Goal: Transaction & Acquisition: Purchase product/service

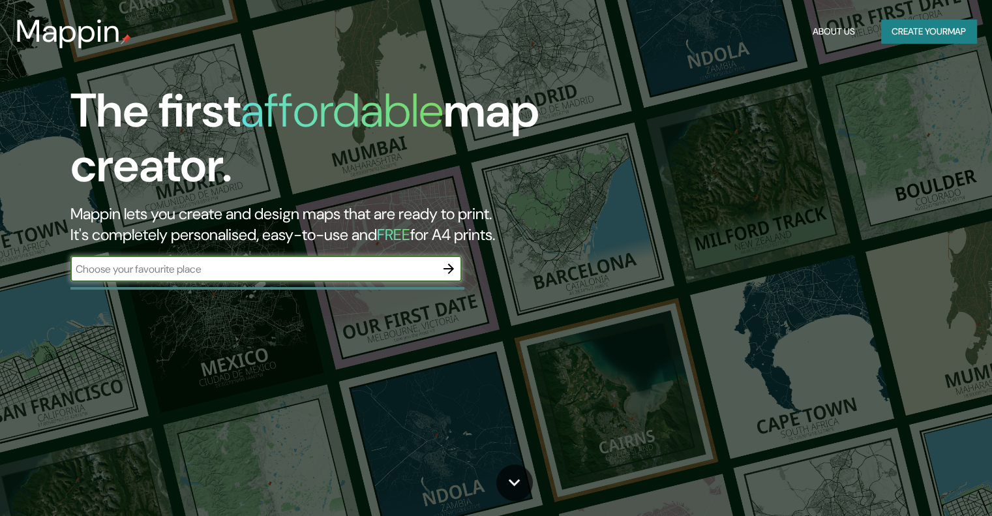
click at [235, 269] on input "text" at bounding box center [252, 269] width 365 height 15
type input "[GEOGRAPHIC_DATA]"
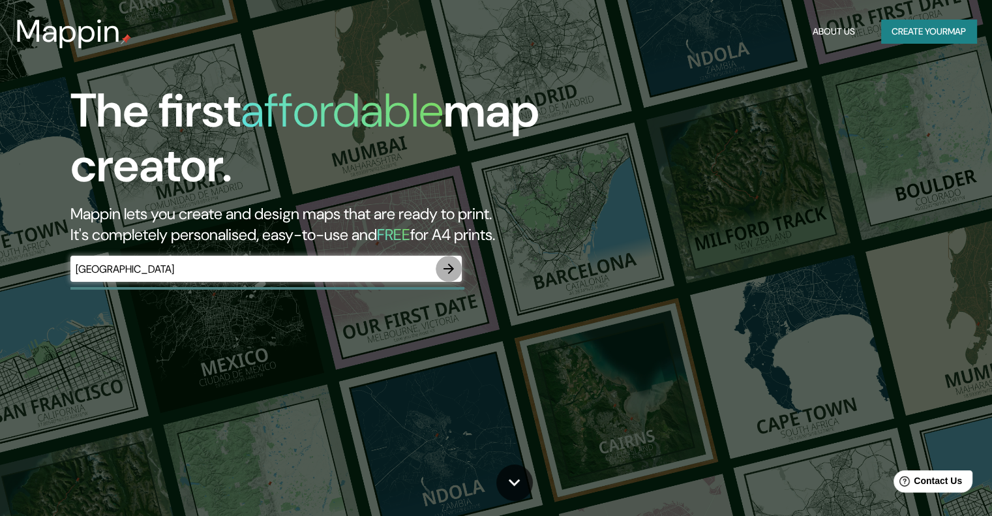
click at [453, 264] on icon "button" at bounding box center [449, 269] width 16 height 16
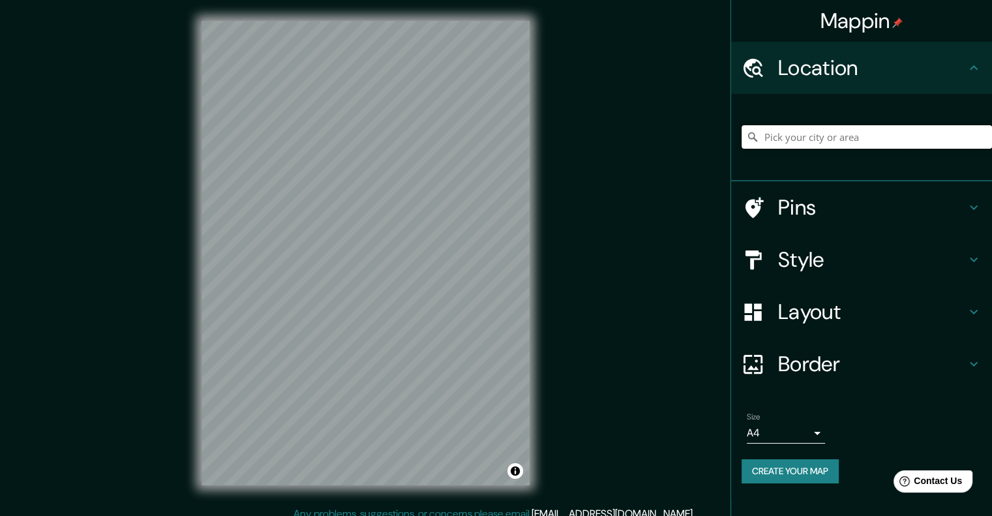
click at [861, 135] on input "Pick your city or area" at bounding box center [867, 136] width 251 height 23
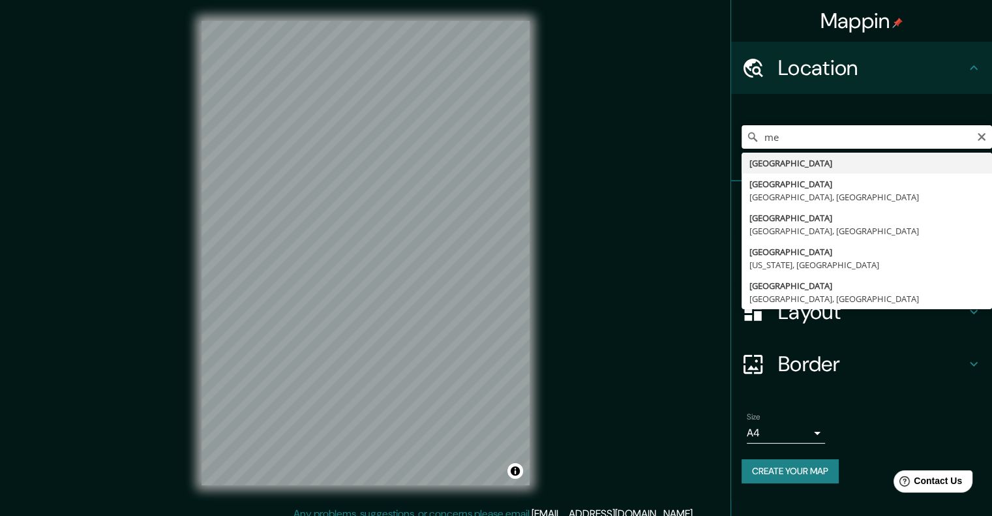
type input "m"
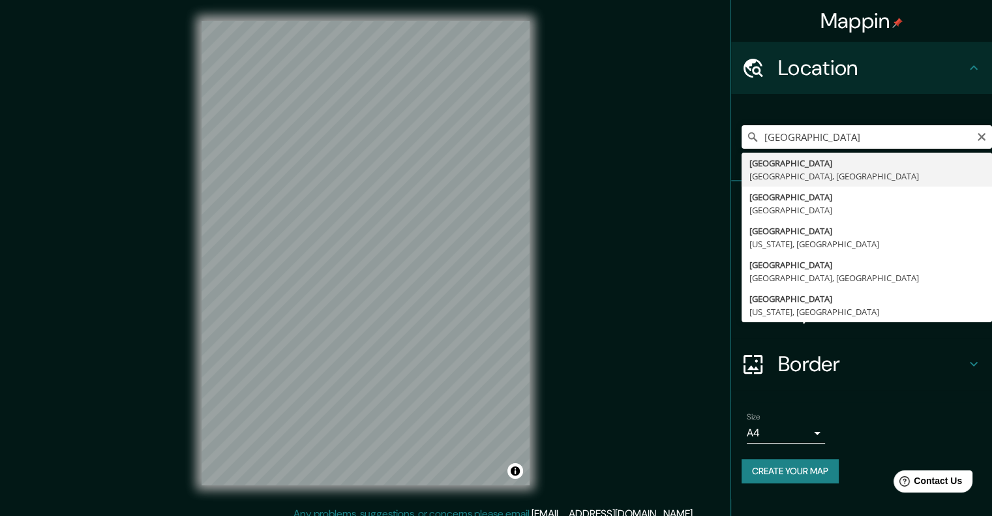
type input "[GEOGRAPHIC_DATA], [GEOGRAPHIC_DATA], [GEOGRAPHIC_DATA]"
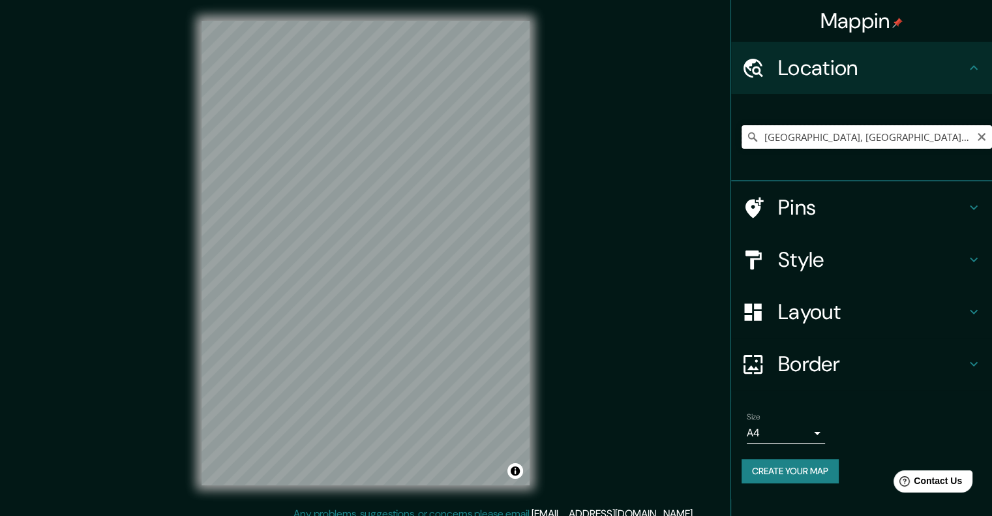
click at [919, 138] on input "[GEOGRAPHIC_DATA], [GEOGRAPHIC_DATA], [GEOGRAPHIC_DATA]" at bounding box center [867, 136] width 251 height 23
click at [919, 106] on div "[GEOGRAPHIC_DATA], [GEOGRAPHIC_DATA], [GEOGRAPHIC_DATA]" at bounding box center [867, 136] width 251 height 65
click at [829, 208] on h4 "Pins" at bounding box center [872, 207] width 188 height 26
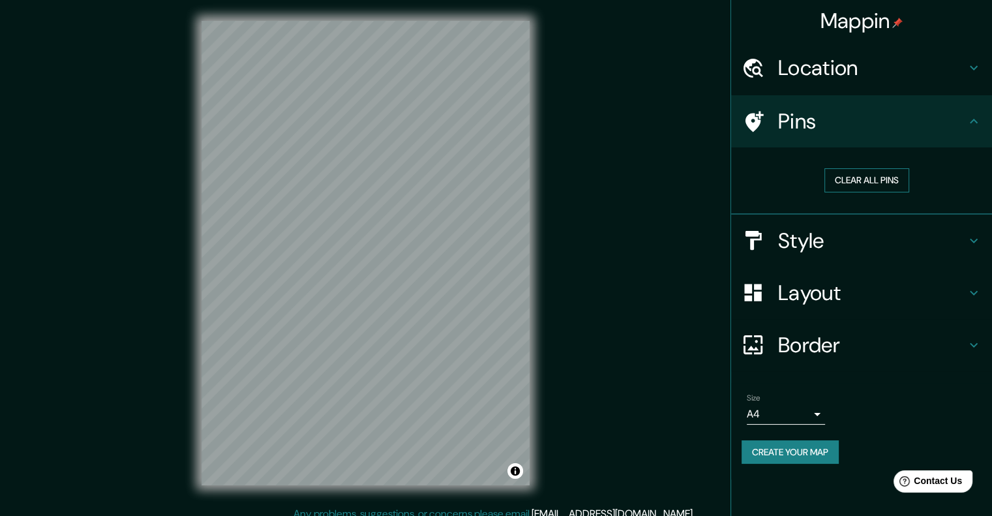
click at [853, 181] on button "Clear all pins" at bounding box center [867, 180] width 85 height 24
click at [759, 121] on icon at bounding box center [755, 121] width 18 height 21
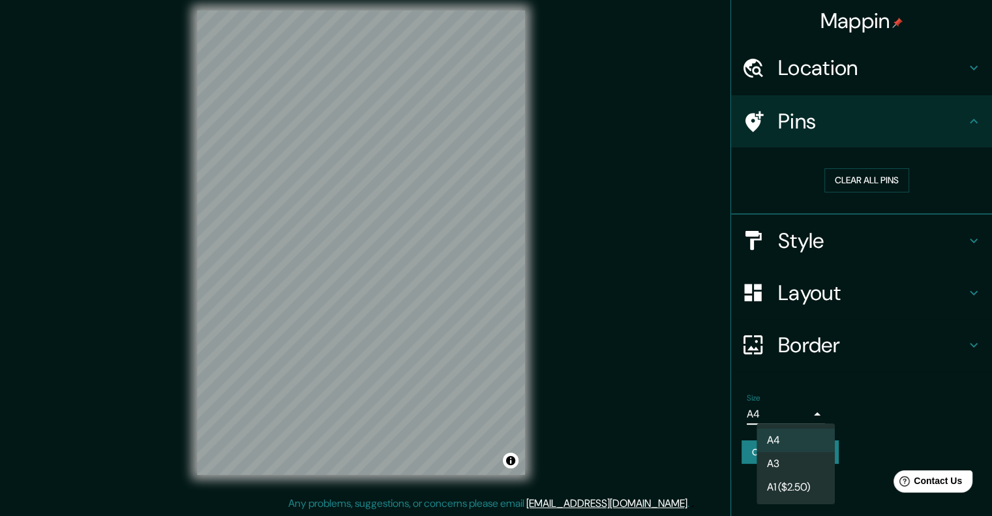
click at [804, 408] on body "Mappin Location [GEOGRAPHIC_DATA], [GEOGRAPHIC_DATA], [GEOGRAPHIC_DATA] Pins Cl…" at bounding box center [496, 248] width 992 height 516
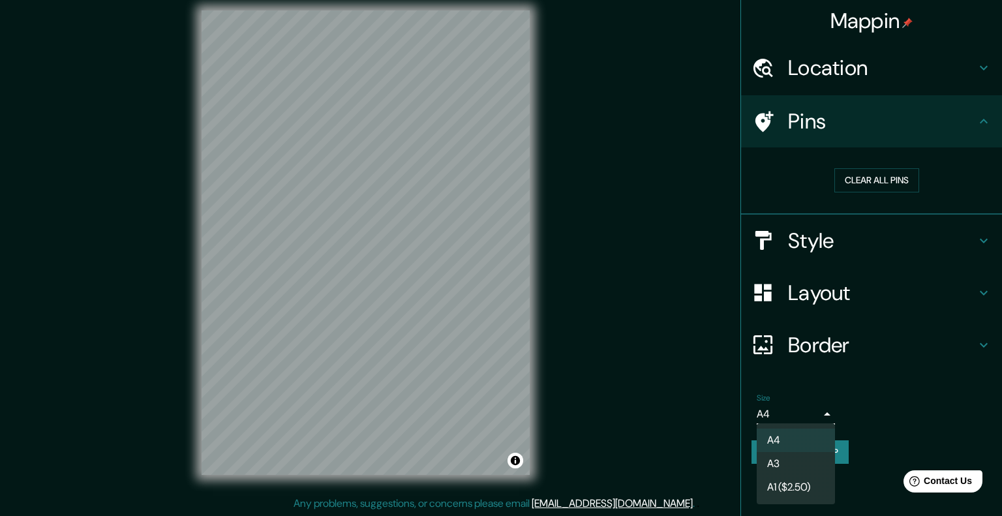
click at [795, 461] on li "A3" at bounding box center [796, 463] width 78 height 23
type input "a4"
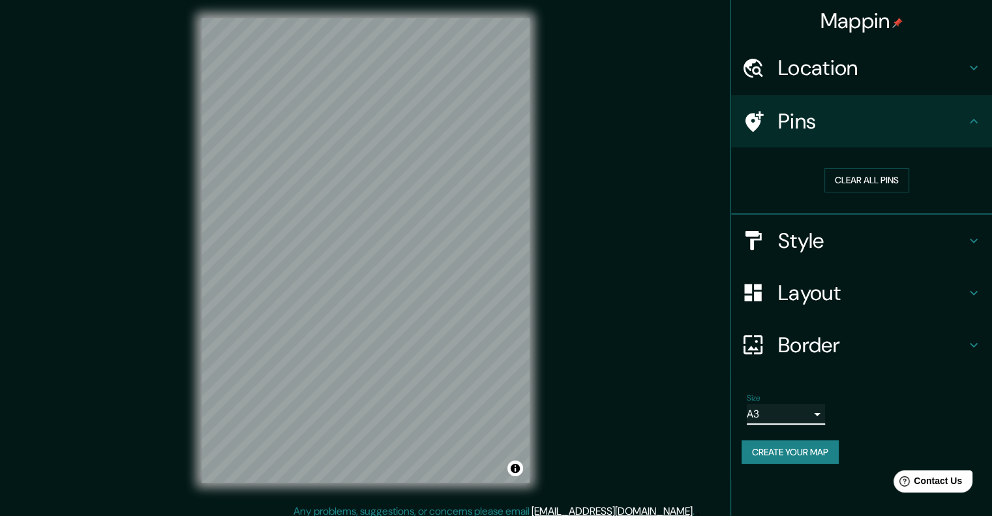
scroll to position [0, 0]
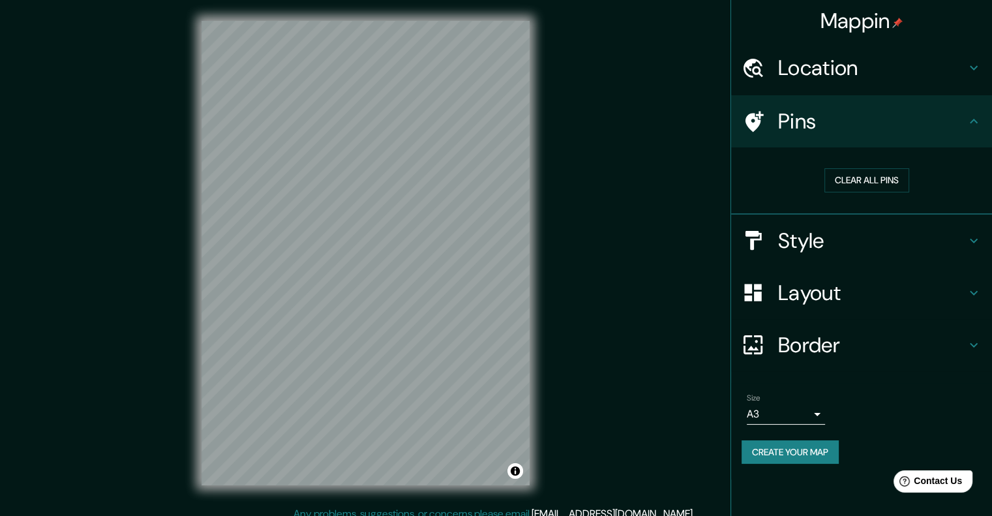
click at [848, 64] on h4 "Location" at bounding box center [872, 68] width 188 height 26
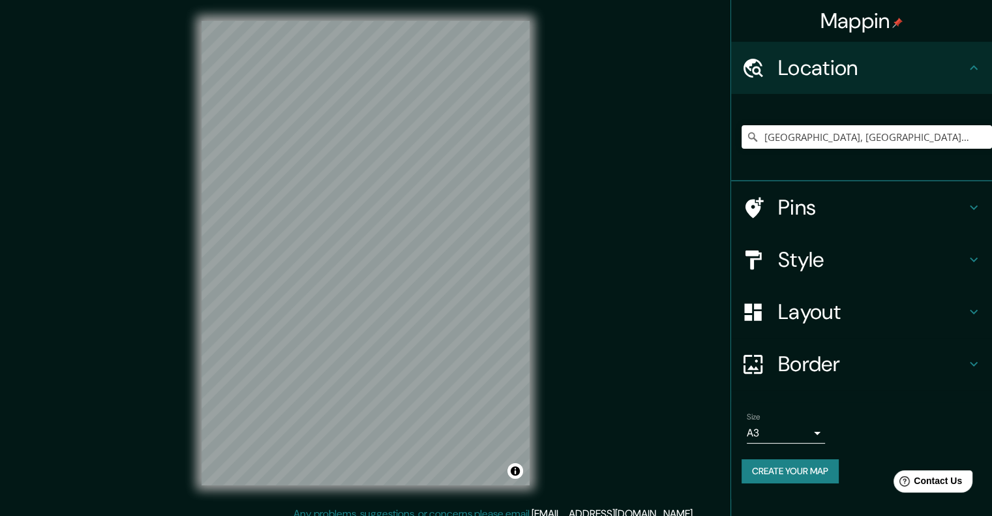
click at [958, 218] on h4 "Pins" at bounding box center [872, 207] width 188 height 26
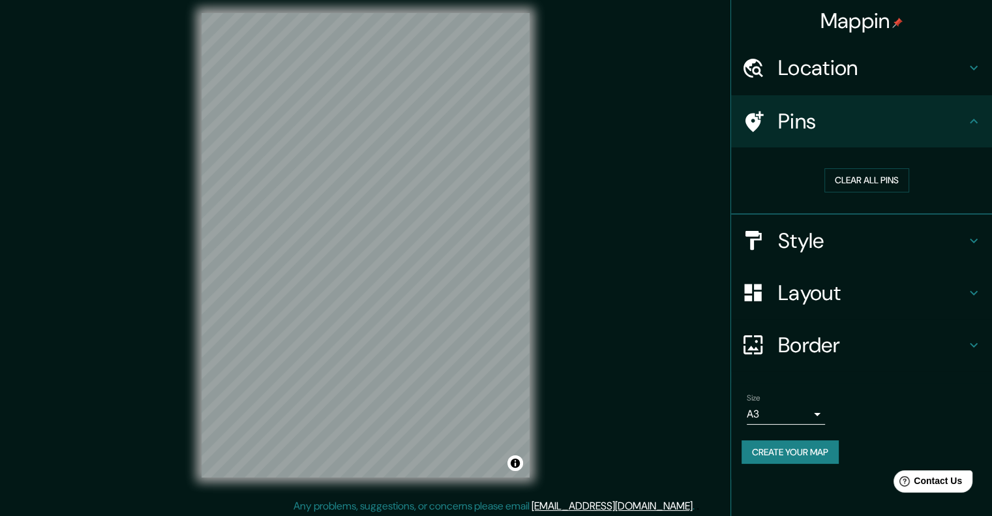
scroll to position [10, 0]
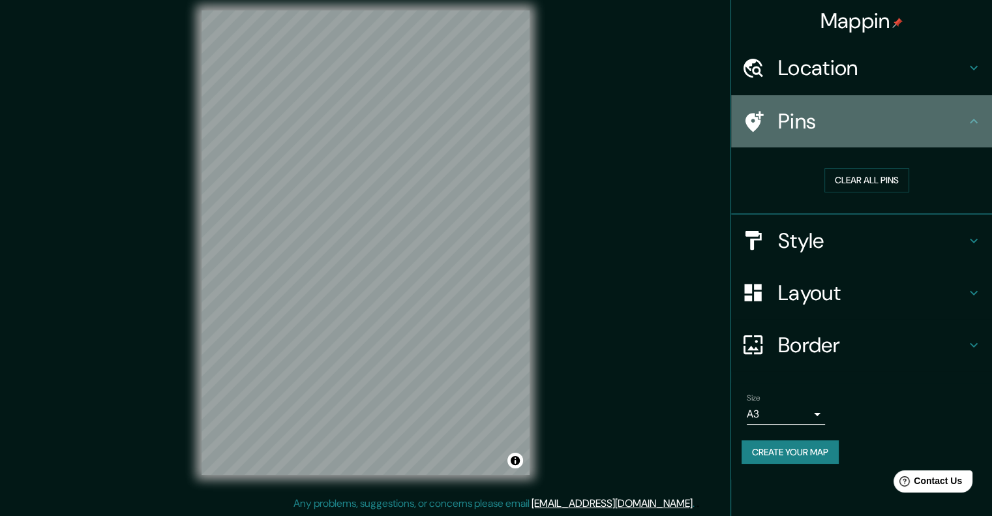
click at [755, 108] on div "Pins" at bounding box center [861, 121] width 261 height 52
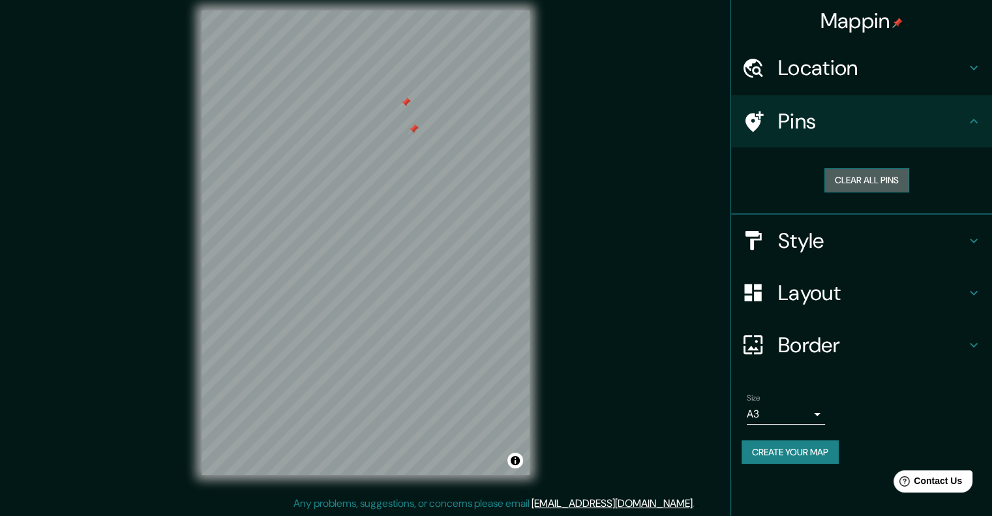
click at [890, 172] on button "Clear all pins" at bounding box center [867, 180] width 85 height 24
click at [849, 239] on h4 "Style" at bounding box center [872, 241] width 188 height 26
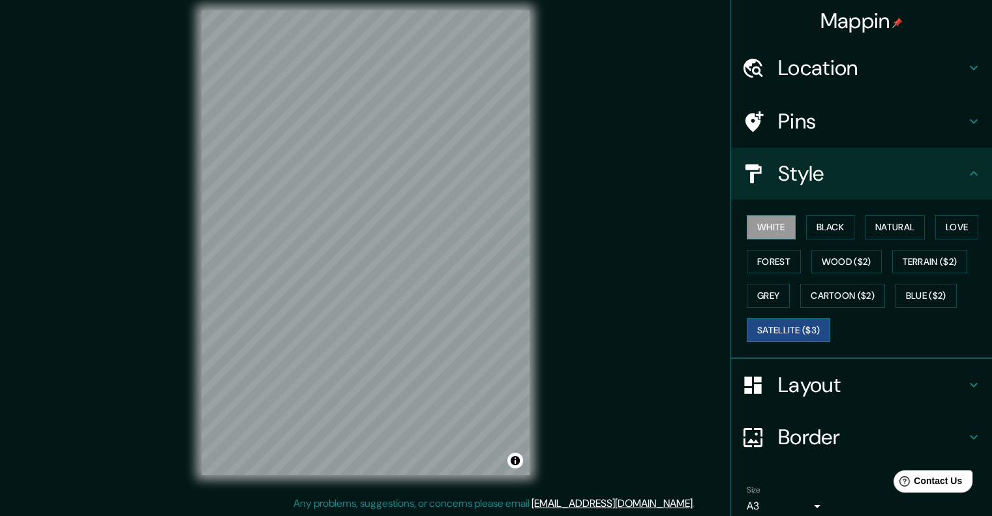
click at [786, 328] on button "Satellite ($3)" at bounding box center [789, 330] width 84 height 24
click at [806, 221] on button "Black" at bounding box center [830, 227] width 49 height 24
click at [747, 227] on button "White" at bounding box center [771, 227] width 49 height 24
click at [924, 229] on div "White Black Natural Love Forest Wood ($2) Terrain ($2) Grey Cartoon ($2) Blue (…" at bounding box center [867, 278] width 251 height 137
click at [904, 234] on button "Natural" at bounding box center [895, 227] width 60 height 24
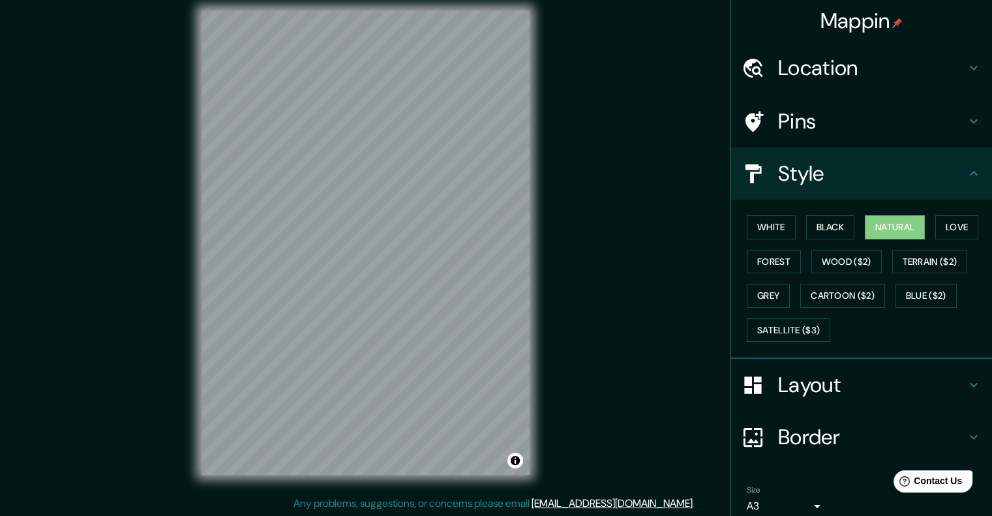
click at [545, 299] on div "© Mapbox © OpenStreetMap Improve this map" at bounding box center [366, 243] width 370 height 506
click at [821, 234] on button "Black" at bounding box center [830, 227] width 49 height 24
click at [789, 257] on button "Forest" at bounding box center [774, 262] width 54 height 24
click at [840, 258] on button "Wood ($2)" at bounding box center [847, 262] width 70 height 24
click at [883, 266] on div "White Black Natural Love Forest Wood ($2) Terrain ($2) Grey Cartoon ($2) Blue (…" at bounding box center [867, 278] width 251 height 137
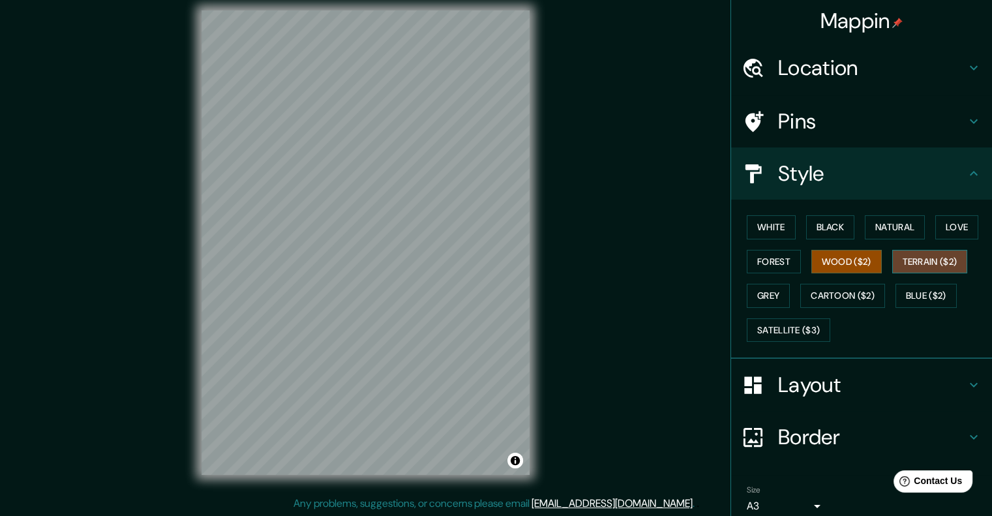
click at [909, 262] on button "Terrain ($2)" at bounding box center [930, 262] width 76 height 24
click at [752, 288] on button "Grey" at bounding box center [768, 296] width 43 height 24
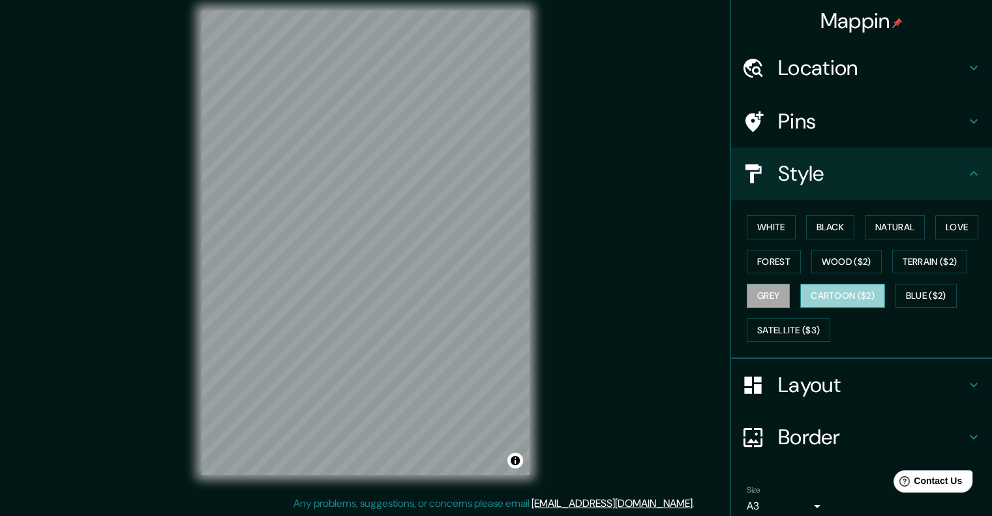
click at [843, 289] on button "Cartoon ($2)" at bounding box center [842, 296] width 85 height 24
click at [921, 284] on button "Blue ($2)" at bounding box center [926, 296] width 61 height 24
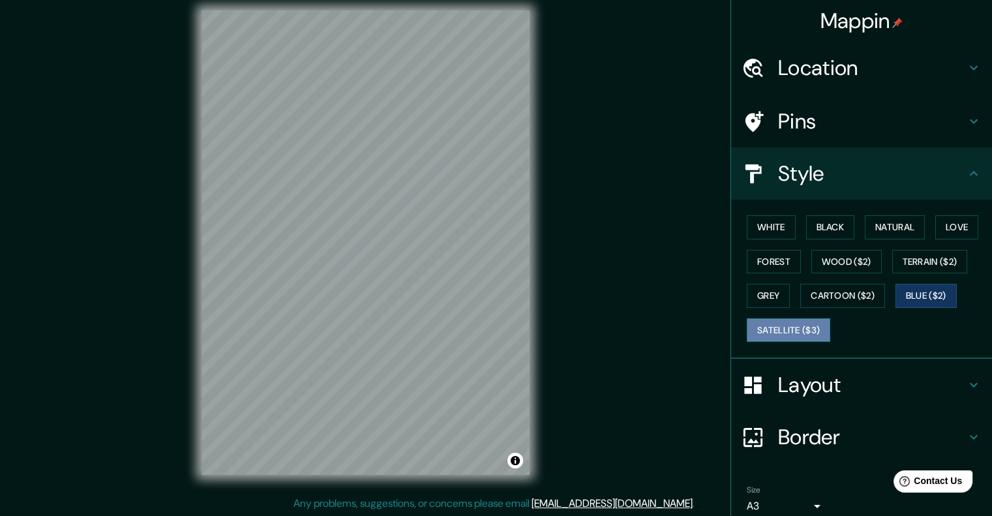
click at [788, 329] on button "Satellite ($3)" at bounding box center [789, 330] width 84 height 24
click at [185, 151] on div "© Mapbox © OpenStreetMap Improve this map © Maxar" at bounding box center [366, 243] width 370 height 506
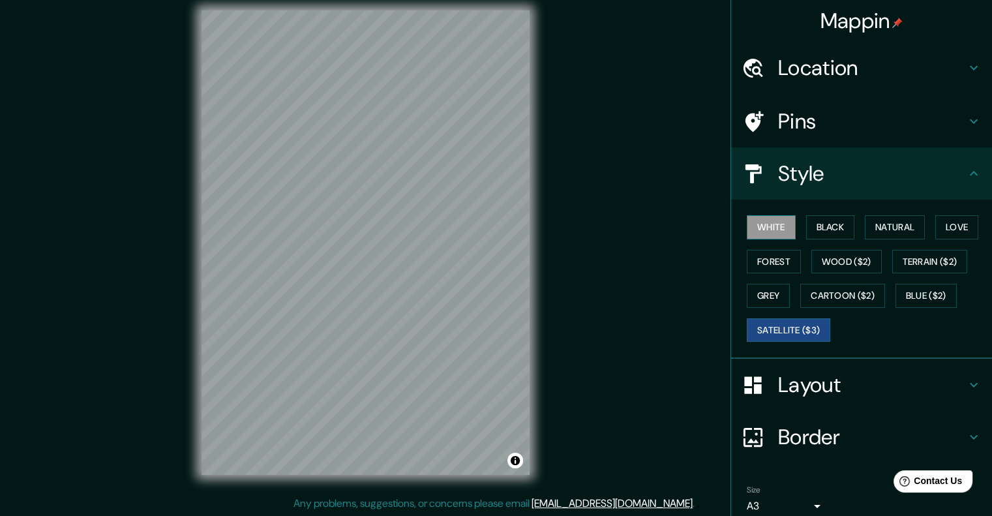
click at [771, 229] on button "White" at bounding box center [771, 227] width 49 height 24
click at [855, 256] on button "Wood ($2)" at bounding box center [847, 262] width 70 height 24
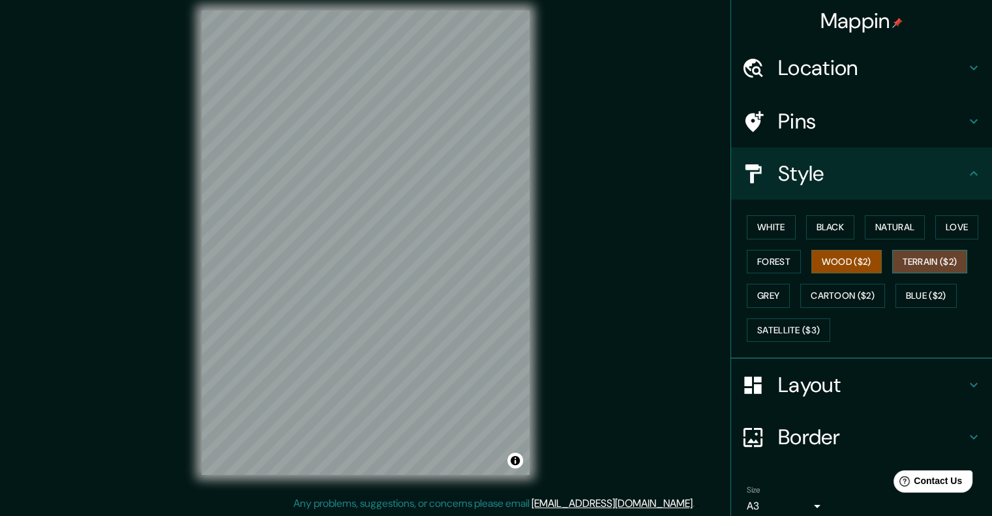
click at [917, 260] on button "Terrain ($2)" at bounding box center [930, 262] width 76 height 24
click at [760, 289] on button "Grey" at bounding box center [768, 296] width 43 height 24
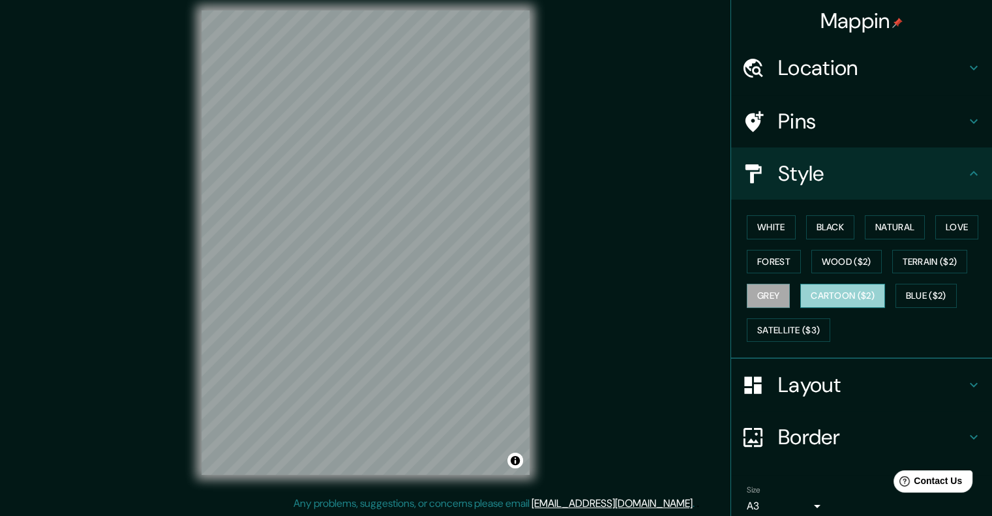
click at [825, 290] on button "Cartoon ($2)" at bounding box center [842, 296] width 85 height 24
click at [819, 382] on h4 "Layout" at bounding box center [872, 385] width 188 height 26
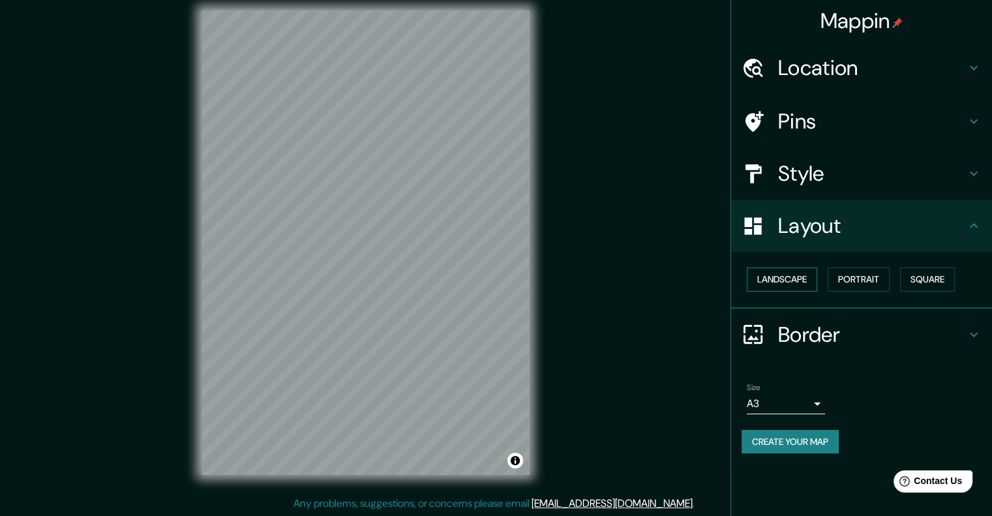
click at [807, 278] on button "Landscape" at bounding box center [782, 279] width 70 height 24
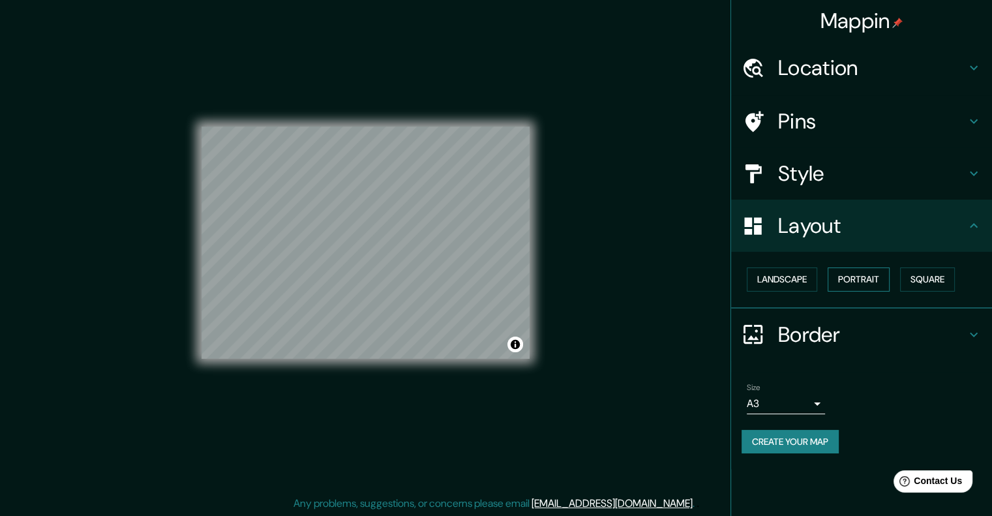
click at [845, 282] on button "Portrait" at bounding box center [859, 279] width 62 height 24
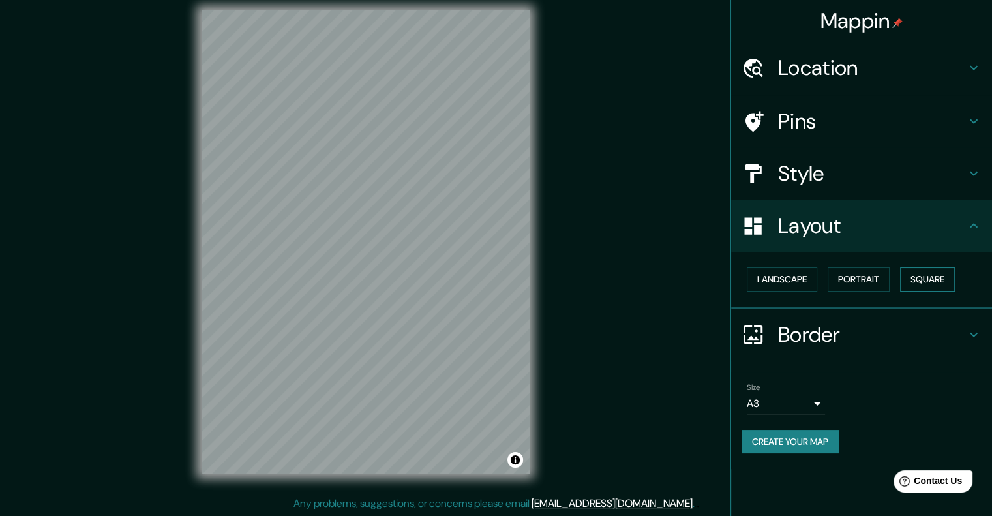
click at [926, 279] on button "Square" at bounding box center [927, 279] width 55 height 24
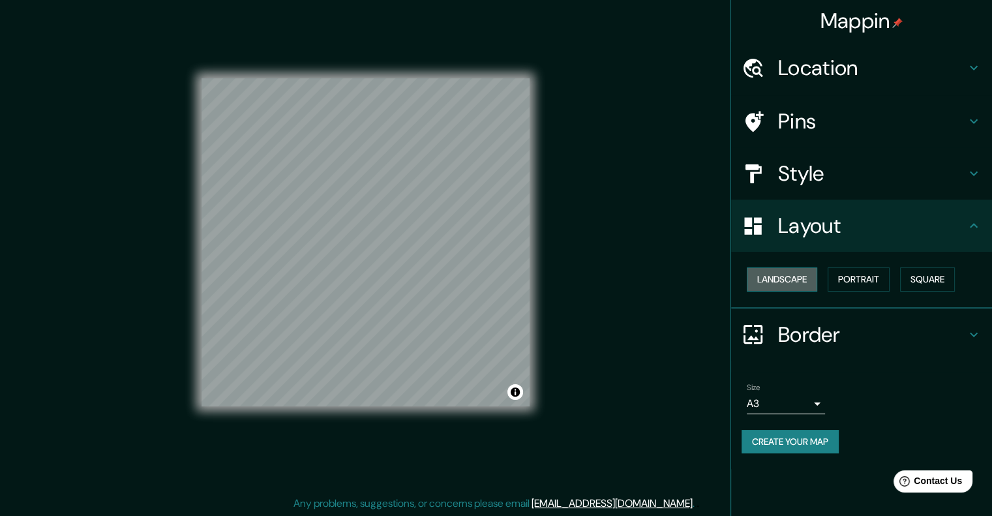
click at [800, 282] on button "Landscape" at bounding box center [782, 279] width 70 height 24
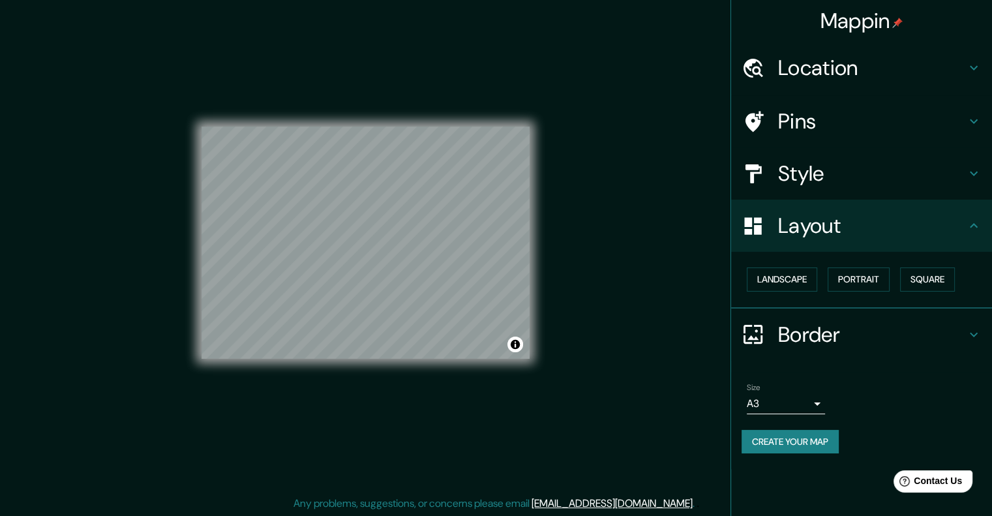
click at [960, 236] on h4 "Layout" at bounding box center [872, 226] width 188 height 26
click at [864, 271] on button "Portrait" at bounding box center [859, 279] width 62 height 24
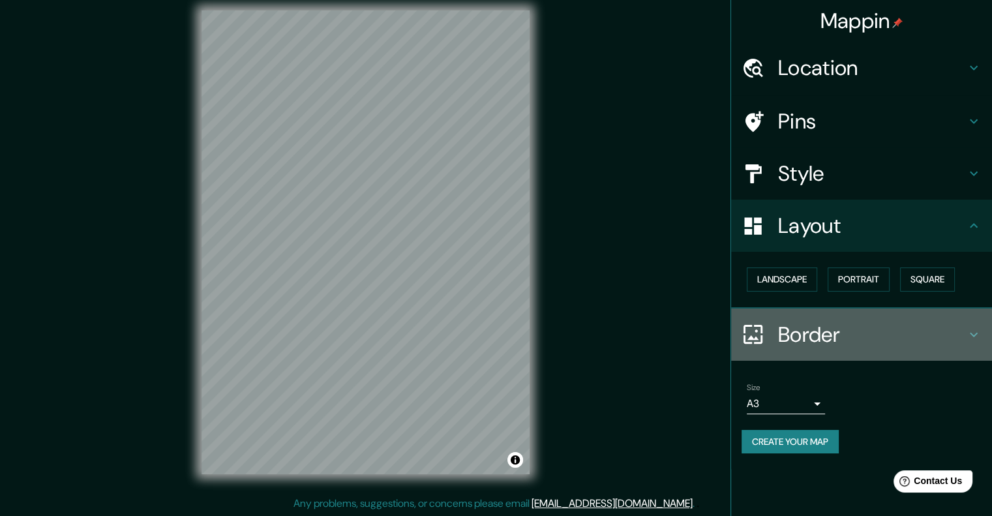
click at [984, 333] on div "Border" at bounding box center [861, 335] width 261 height 52
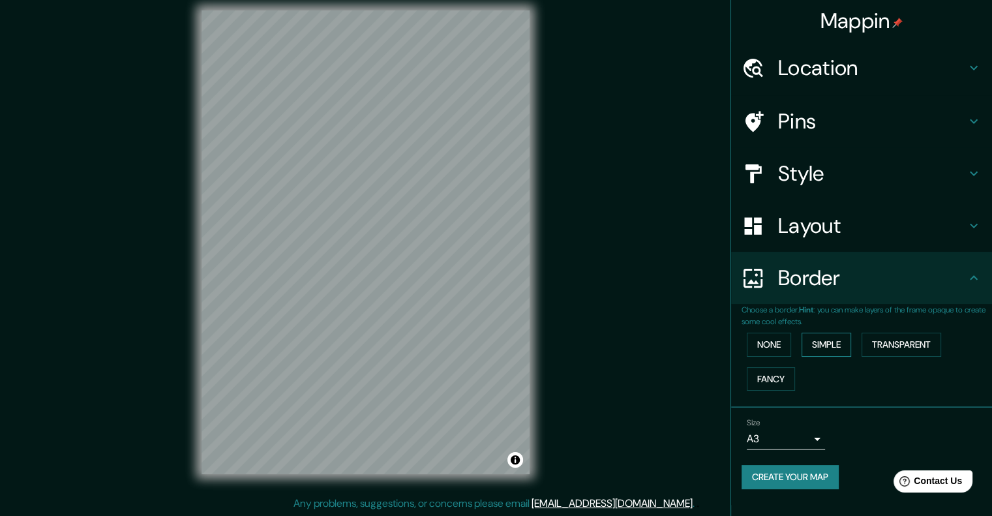
click at [824, 343] on button "Simple" at bounding box center [827, 345] width 50 height 24
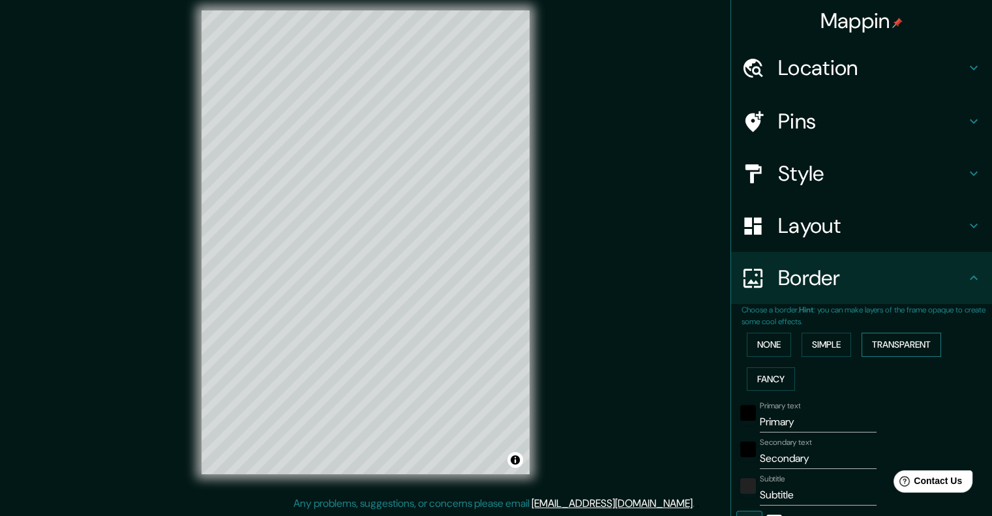
click at [891, 344] on button "Transparent" at bounding box center [902, 345] width 80 height 24
click at [771, 347] on button "None" at bounding box center [769, 345] width 44 height 24
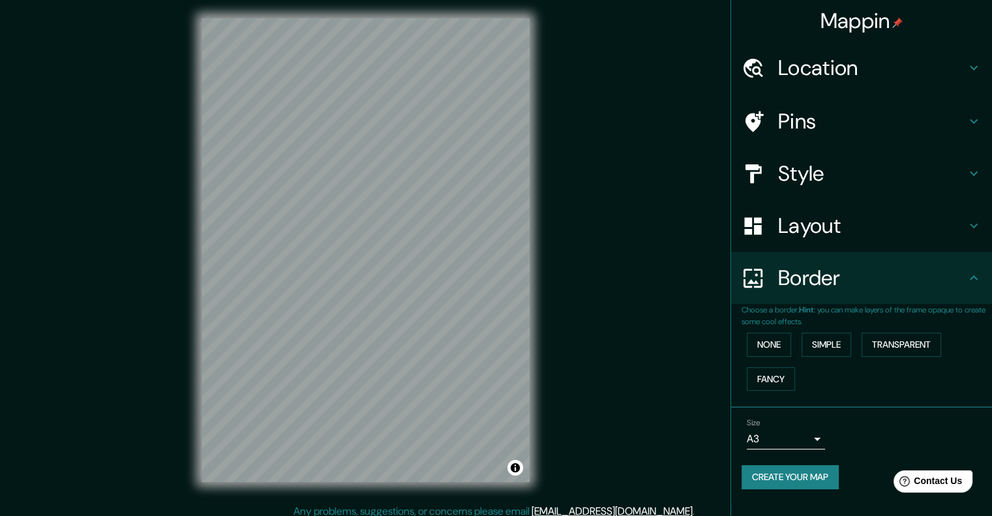
scroll to position [0, 0]
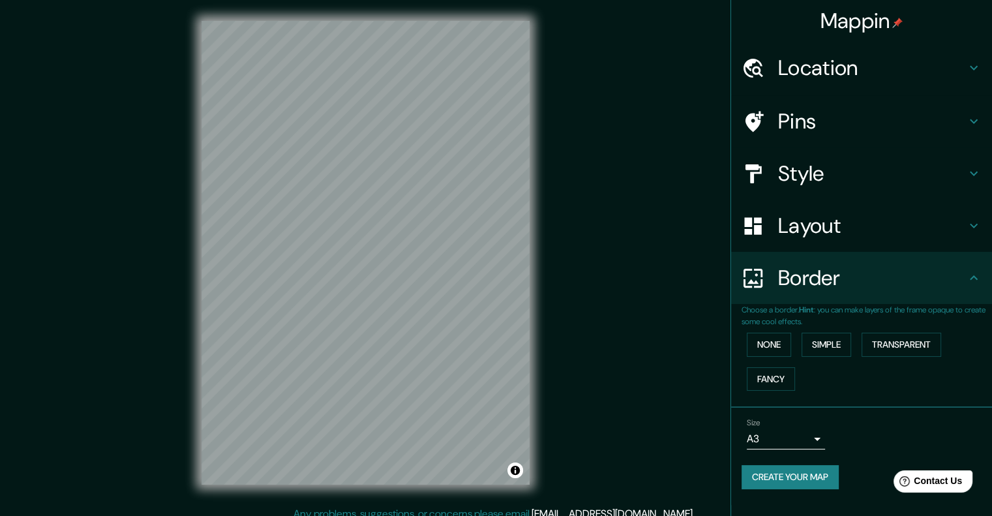
click at [812, 174] on h4 "Style" at bounding box center [872, 173] width 188 height 26
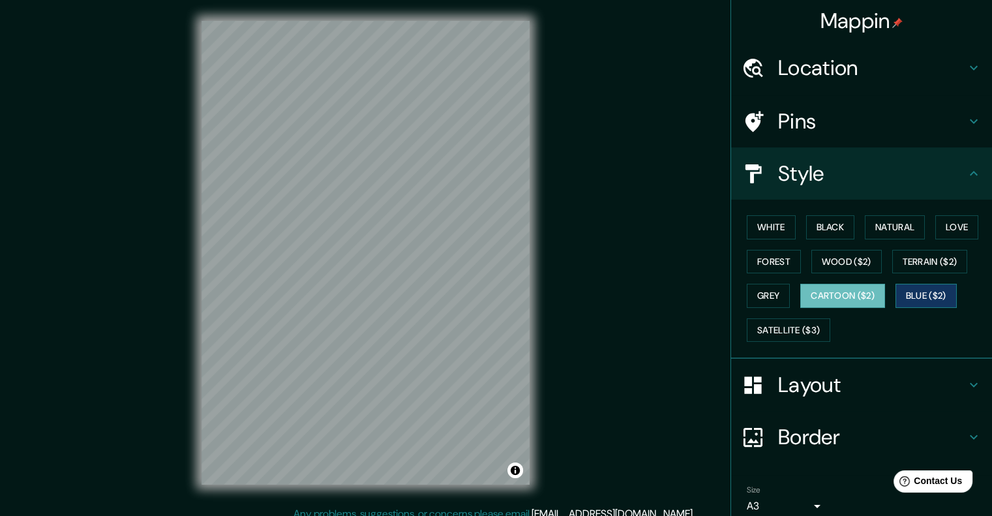
click at [926, 297] on button "Blue ($2)" at bounding box center [926, 296] width 61 height 24
click at [829, 297] on button "Cartoon ($2)" at bounding box center [842, 296] width 85 height 24
click at [769, 233] on button "White" at bounding box center [771, 227] width 49 height 24
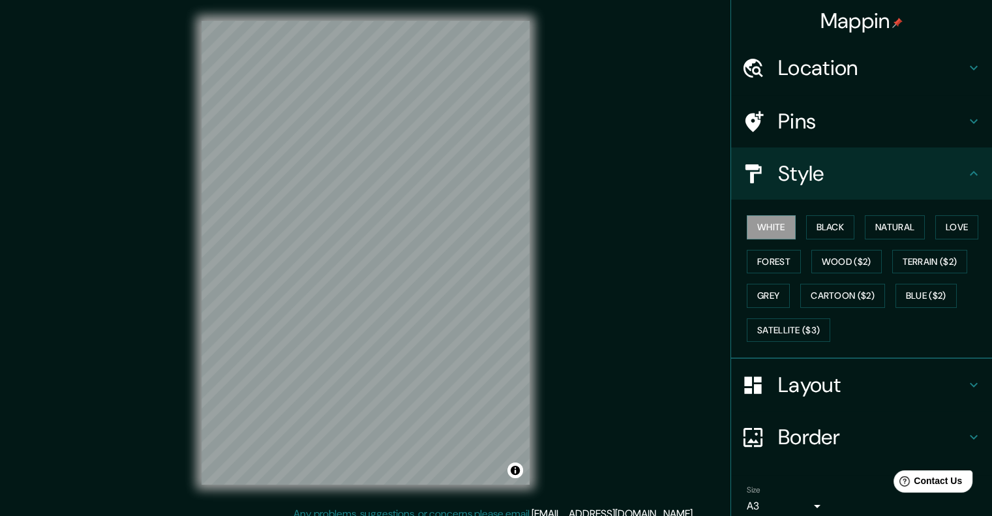
click at [902, 101] on div "Pins" at bounding box center [861, 121] width 261 height 52
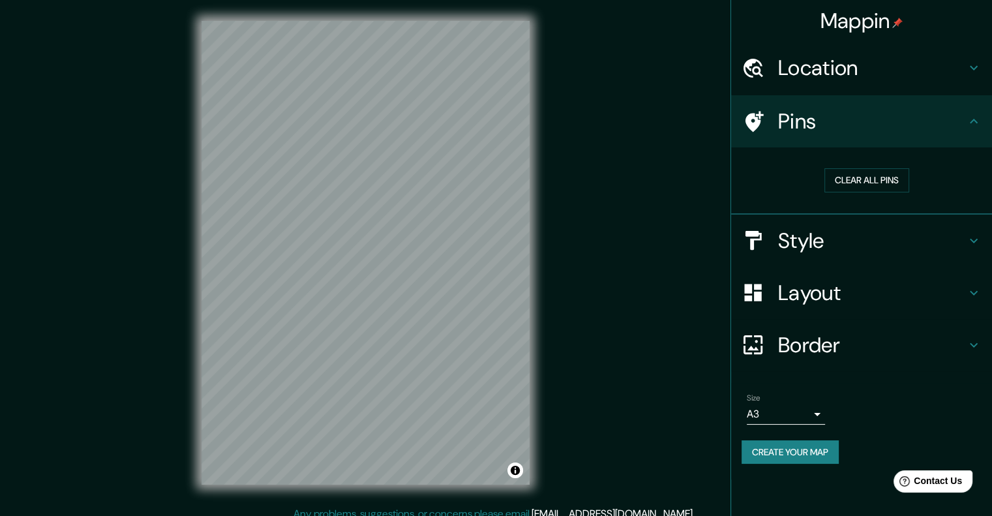
click at [822, 229] on h4 "Style" at bounding box center [872, 241] width 188 height 26
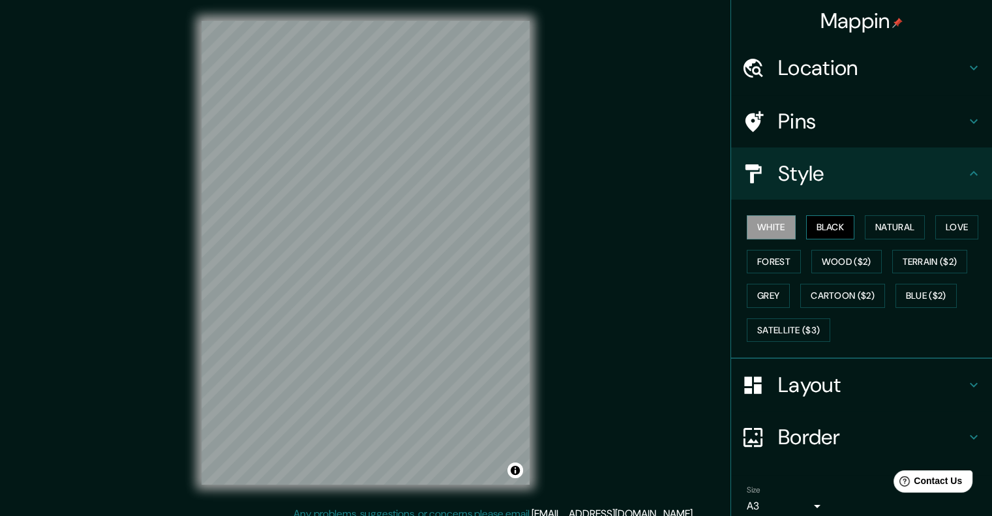
click at [827, 226] on button "Black" at bounding box center [830, 227] width 49 height 24
click at [879, 226] on button "Natural" at bounding box center [895, 227] width 60 height 24
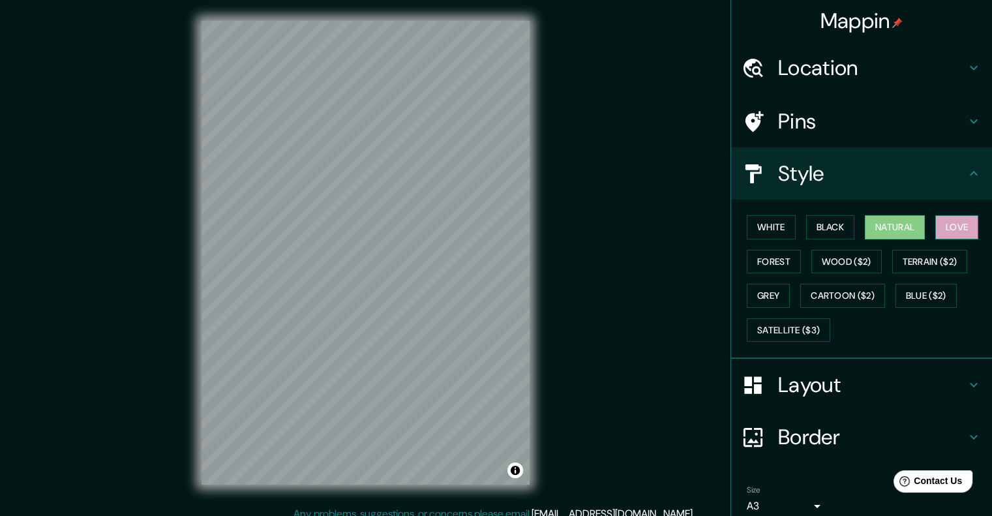
click at [945, 224] on button "Love" at bounding box center [957, 227] width 43 height 24
click at [757, 260] on button "Forest" at bounding box center [774, 262] width 54 height 24
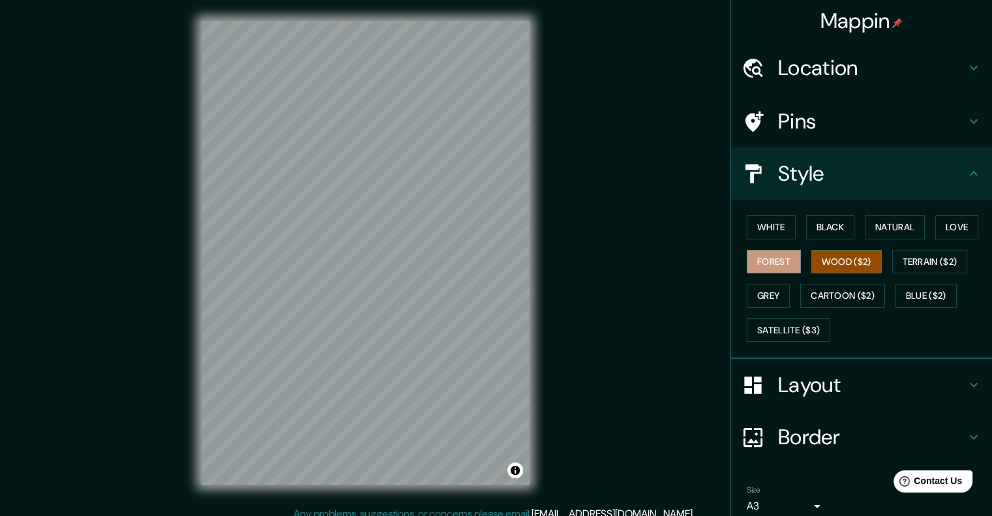
click at [817, 260] on button "Wood ($2)" at bounding box center [847, 262] width 70 height 24
click at [900, 263] on button "Terrain ($2)" at bounding box center [930, 262] width 76 height 24
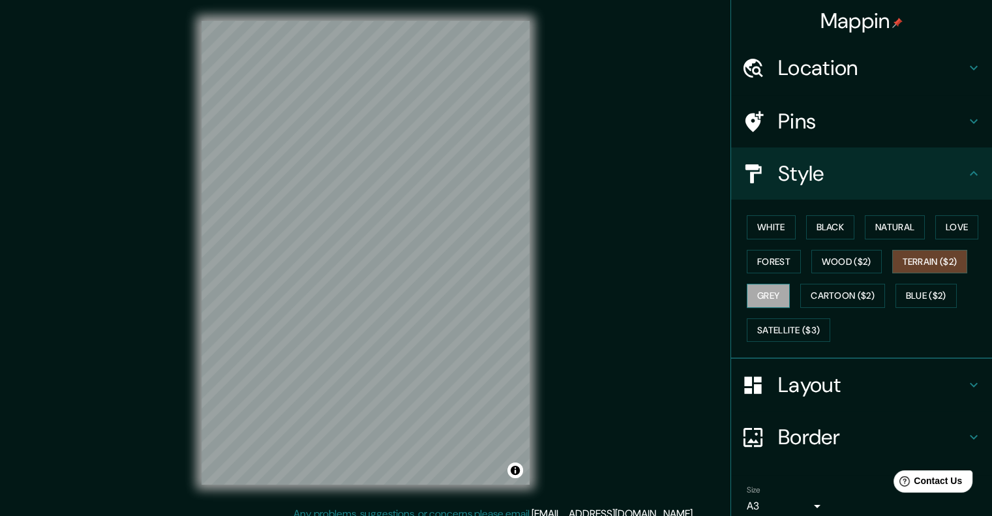
click at [774, 294] on button "Grey" at bounding box center [768, 296] width 43 height 24
click at [808, 289] on button "Cartoon ($2)" at bounding box center [842, 296] width 85 height 24
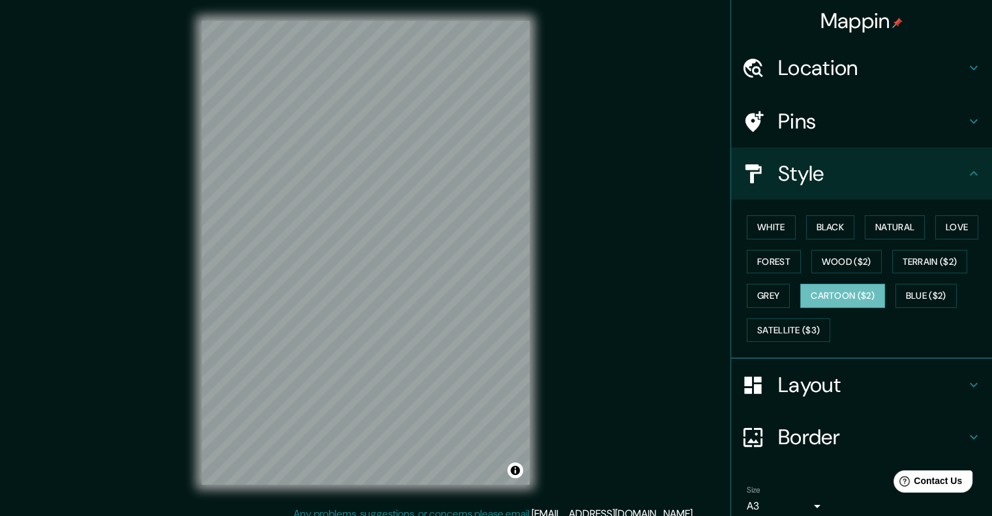
click at [611, 350] on div "Mappin Location [GEOGRAPHIC_DATA], [GEOGRAPHIC_DATA], [GEOGRAPHIC_DATA] Pins St…" at bounding box center [496, 263] width 992 height 527
click at [550, 314] on div "© Mapbox © OpenStreetMap Improve this map" at bounding box center [366, 253] width 370 height 506
click at [799, 331] on button "Satellite ($3)" at bounding box center [789, 330] width 84 height 24
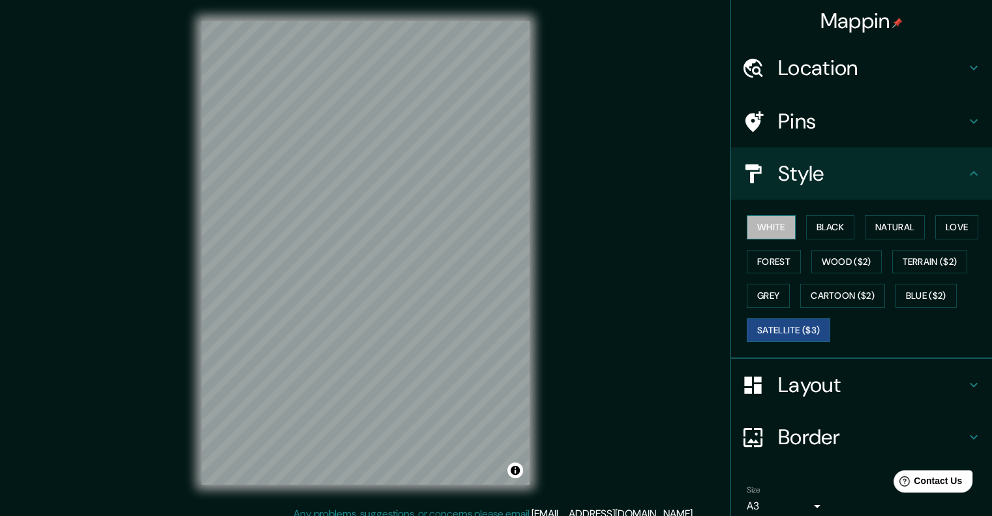
click at [761, 225] on button "White" at bounding box center [771, 227] width 49 height 24
